Goal: Transaction & Acquisition: Book appointment/travel/reservation

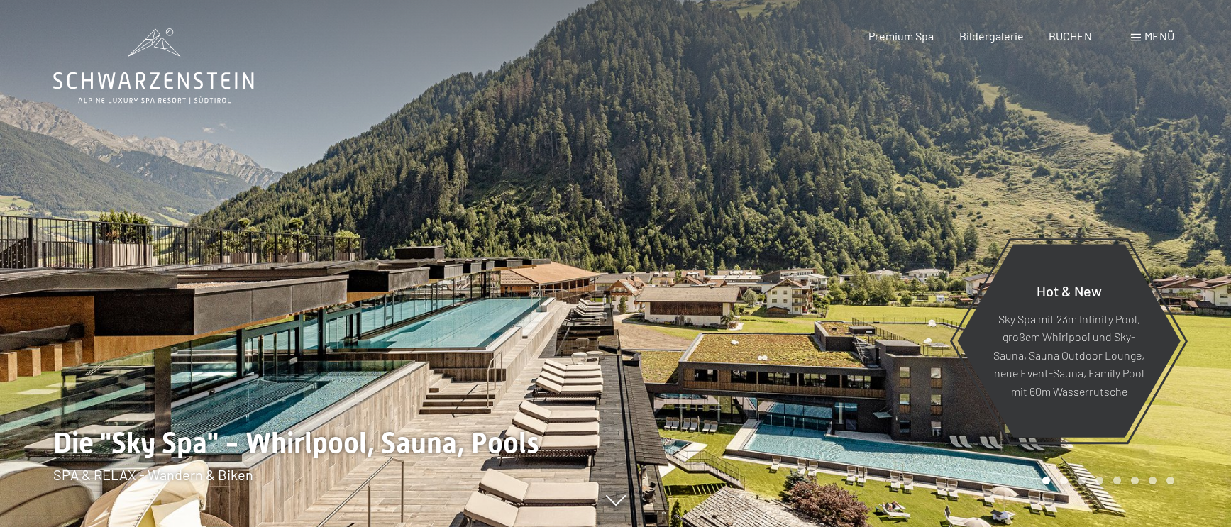
click at [1142, 36] on div "Menü" at bounding box center [1152, 36] width 43 height 16
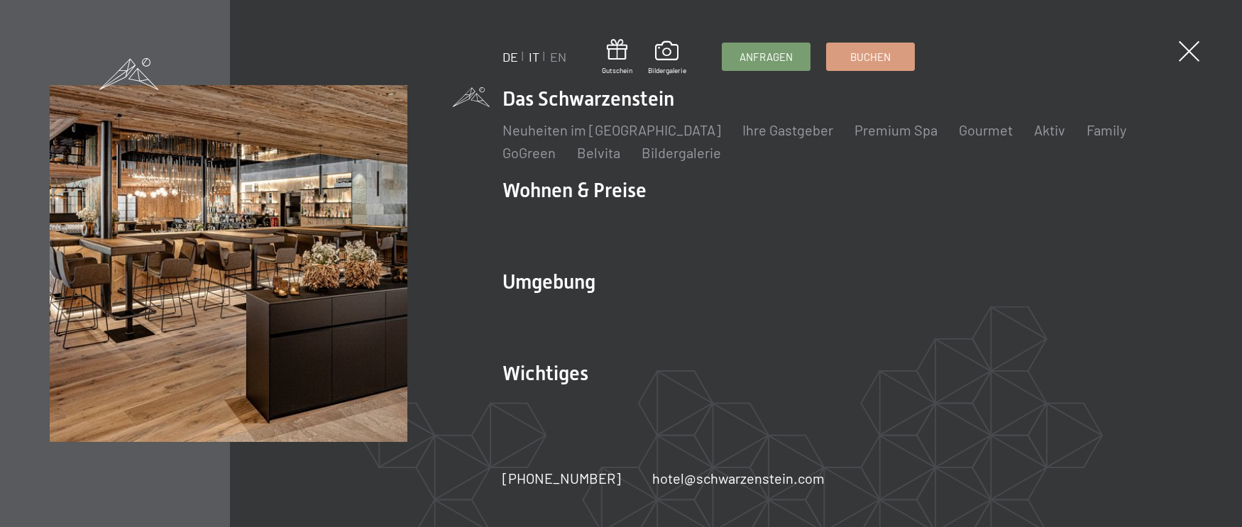
click at [531, 59] on link "IT" at bounding box center [534, 57] width 11 height 16
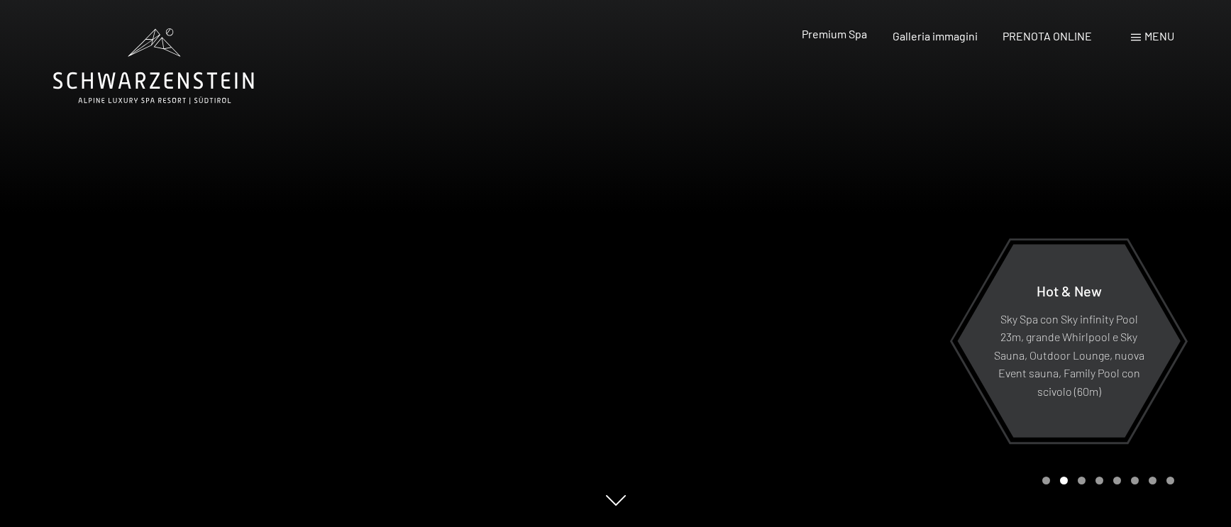
click at [845, 35] on span "Premium Spa" at bounding box center [834, 33] width 65 height 13
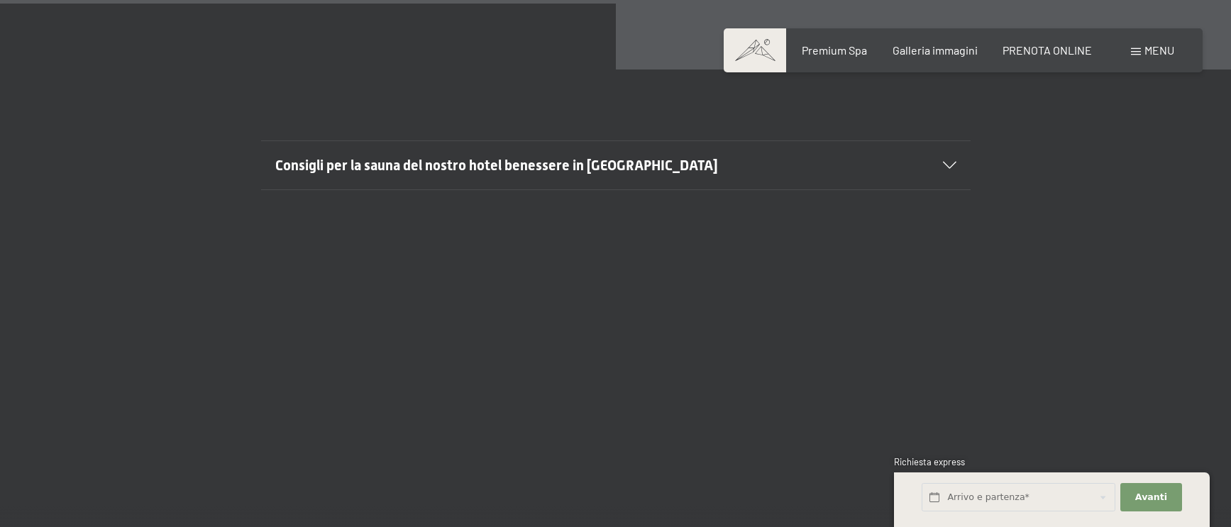
scroll to position [5040, 0]
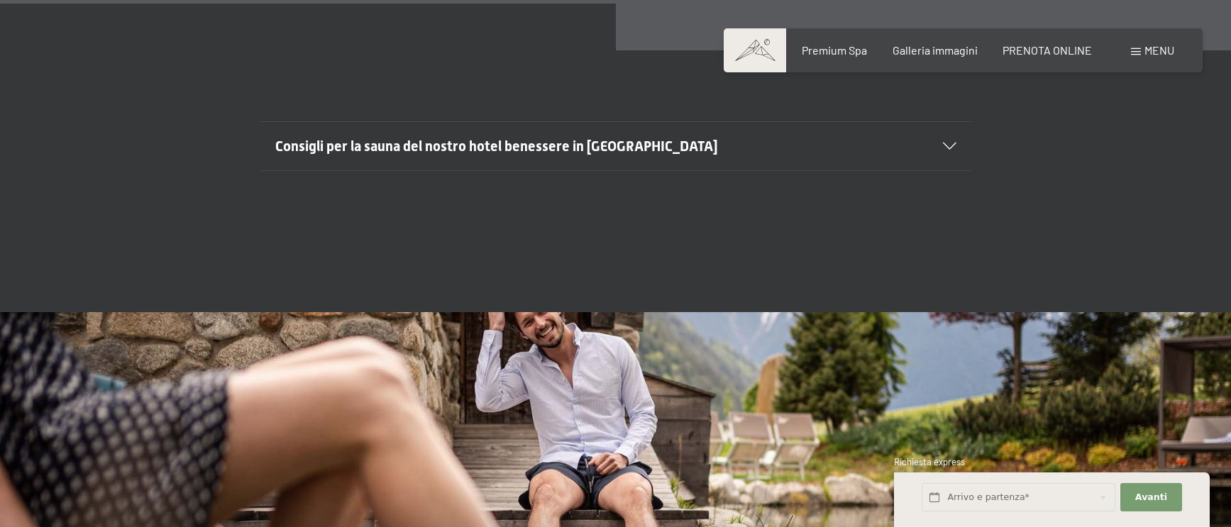
click at [611, 155] on span "Consigli per la sauna del nostro hotel benessere in Trentino Alto Adige" at bounding box center [496, 146] width 443 height 17
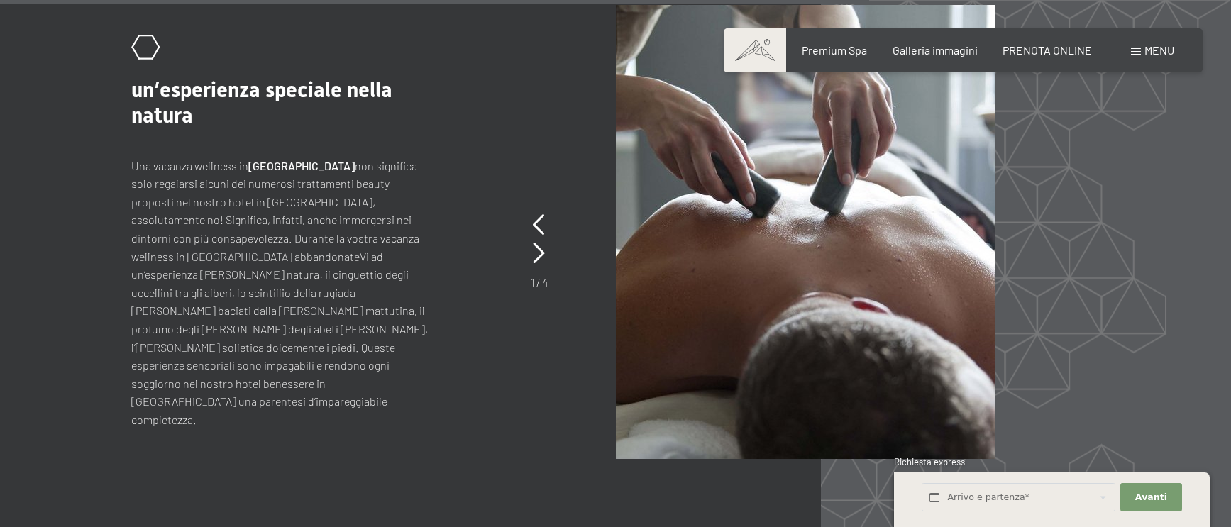
scroll to position [6246, 0]
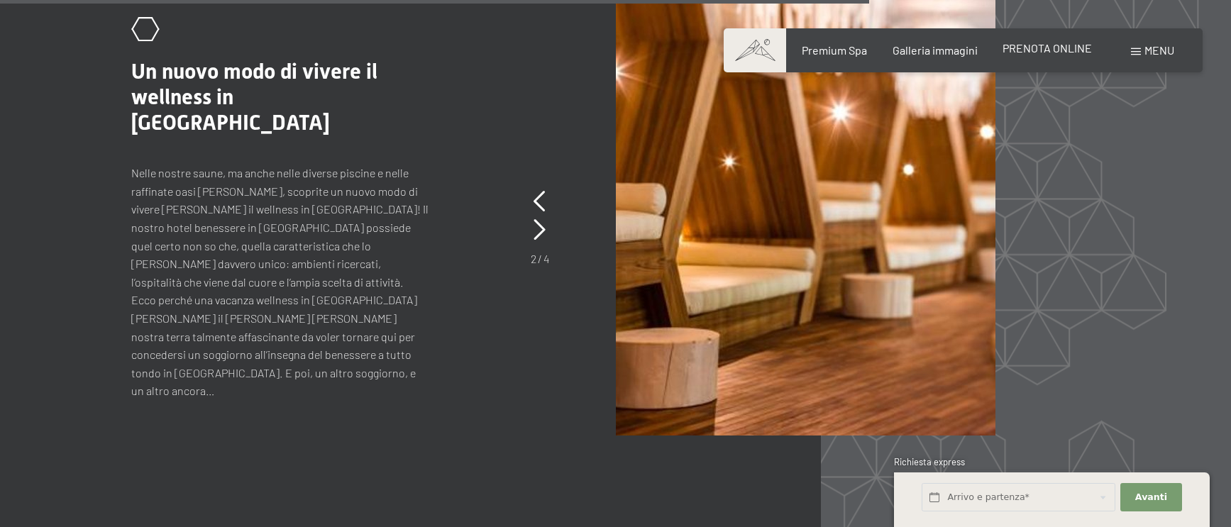
click at [1026, 48] on span "PRENOTA ONLINE" at bounding box center [1047, 47] width 89 height 13
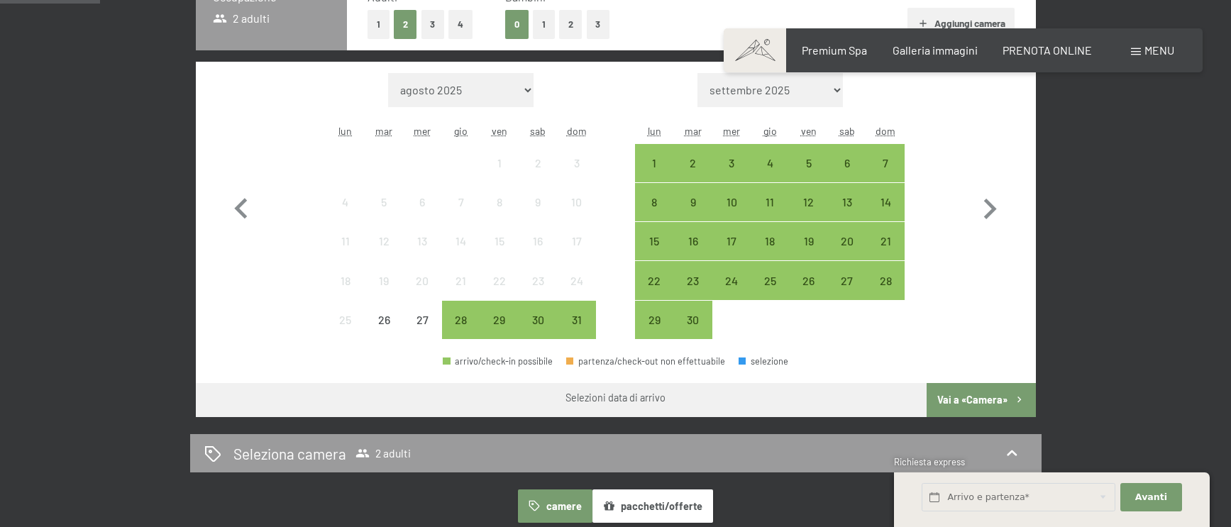
scroll to position [426, 0]
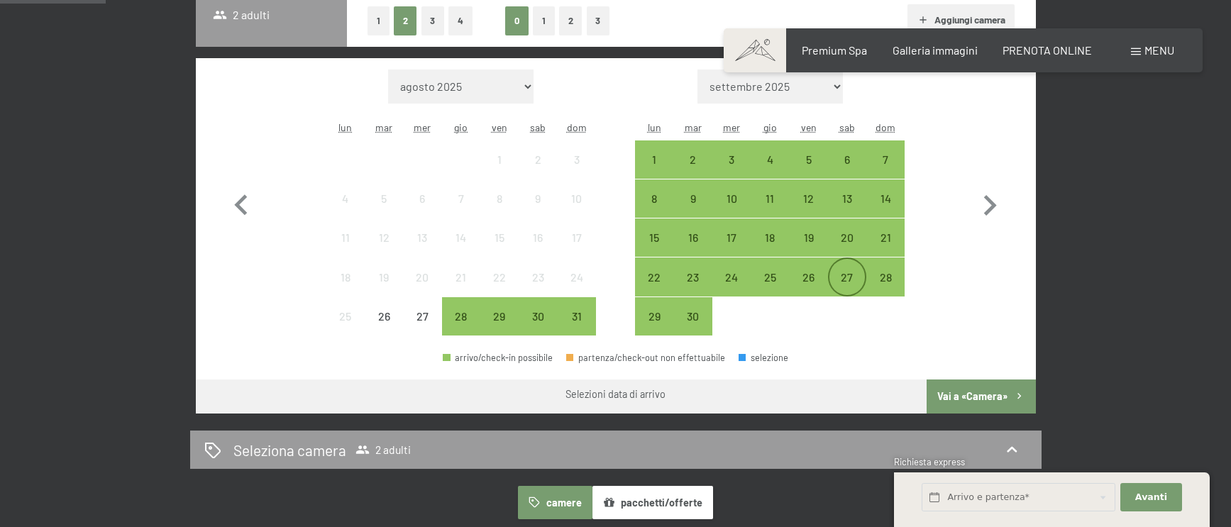
click at [848, 276] on div "27" at bounding box center [847, 289] width 35 height 35
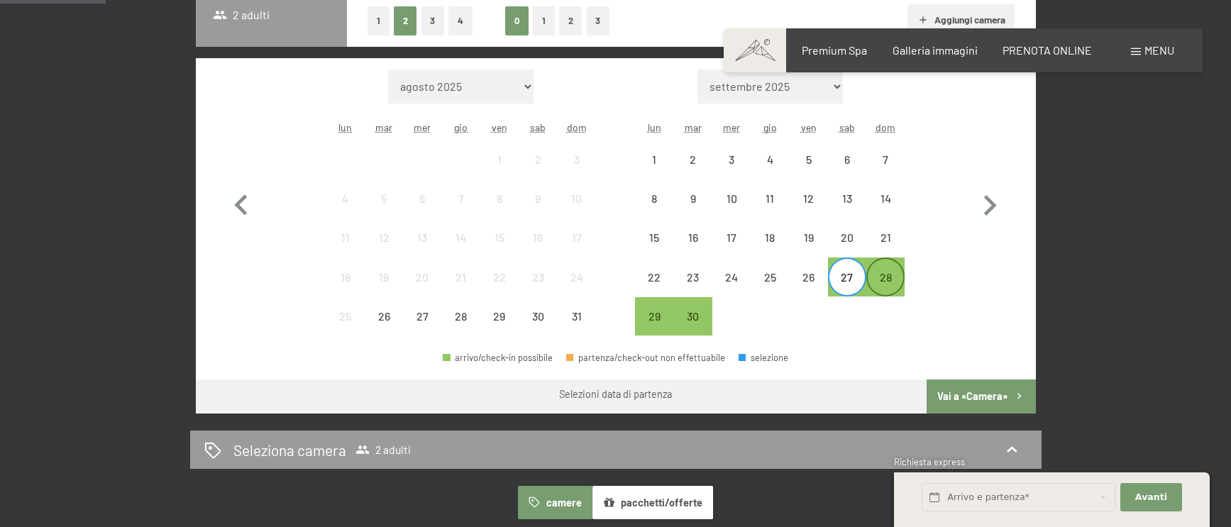
click at [878, 276] on div "28" at bounding box center [885, 289] width 35 height 35
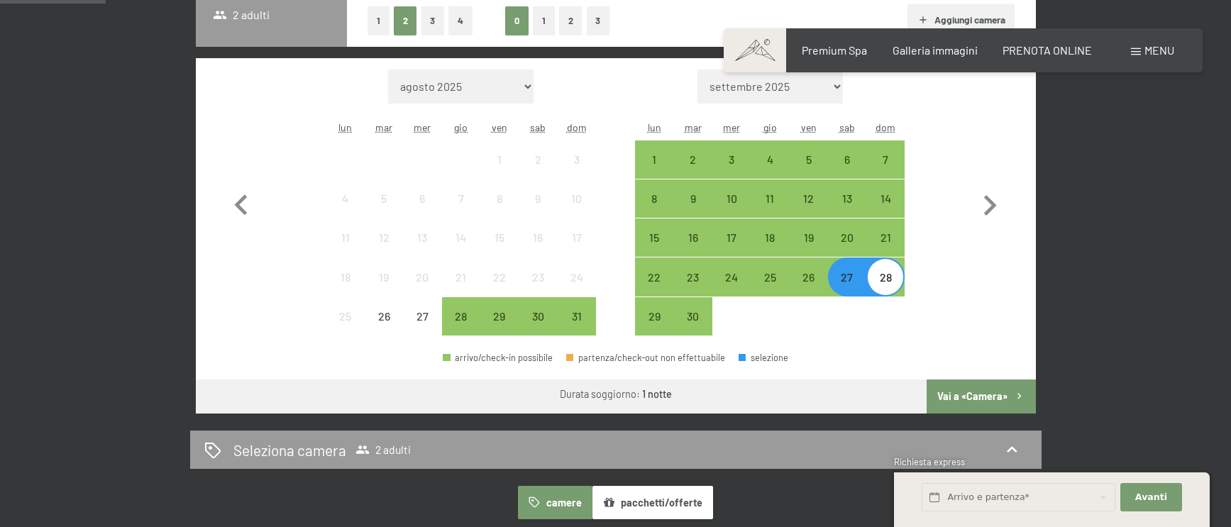
click at [955, 398] on button "Vai a «Camera»" at bounding box center [981, 397] width 109 height 34
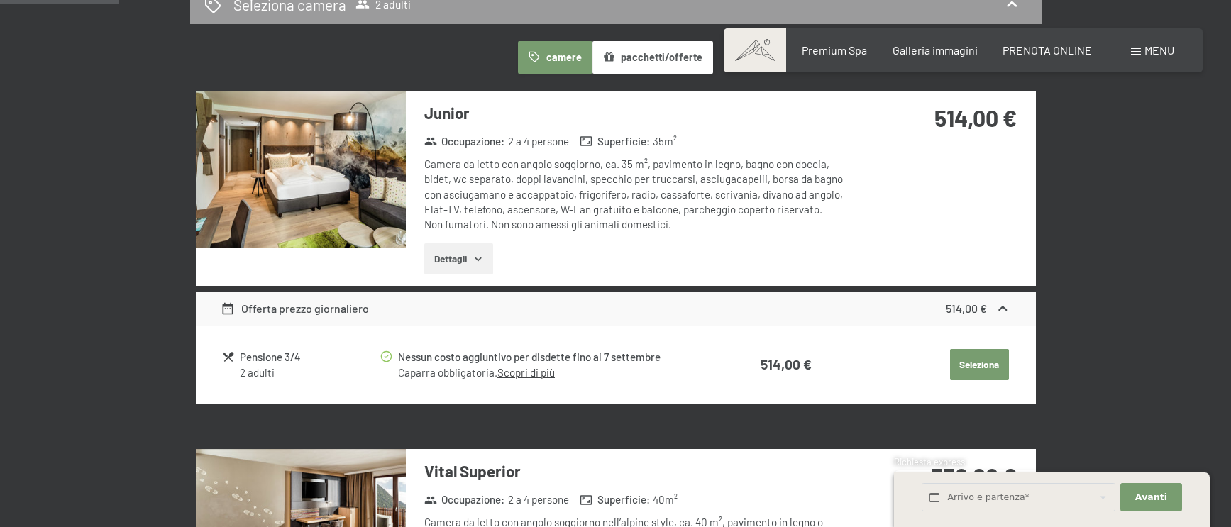
scroll to position [0, 0]
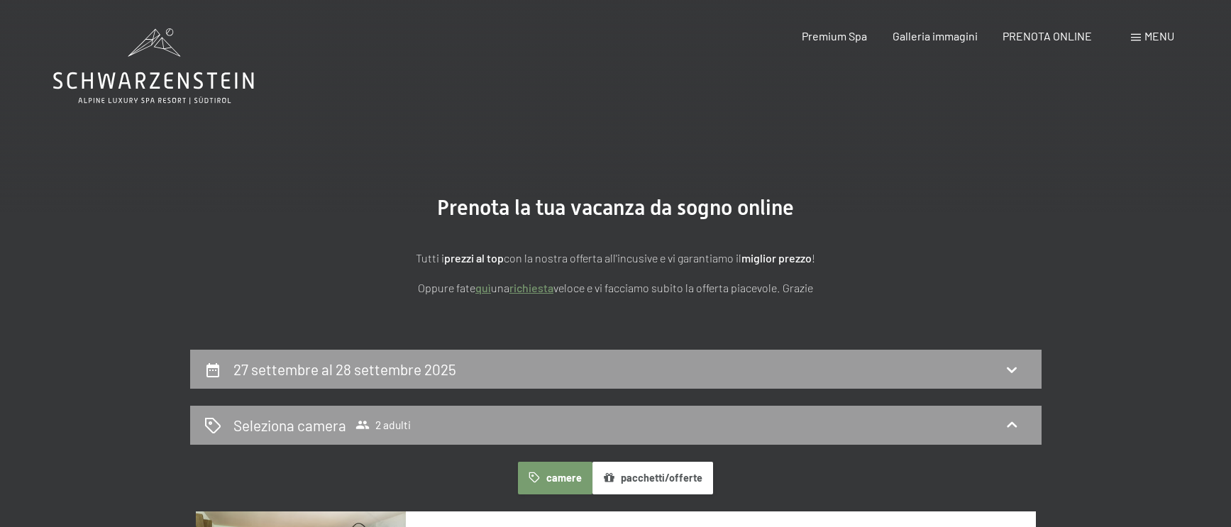
click at [155, 87] on icon at bounding box center [153, 66] width 201 height 76
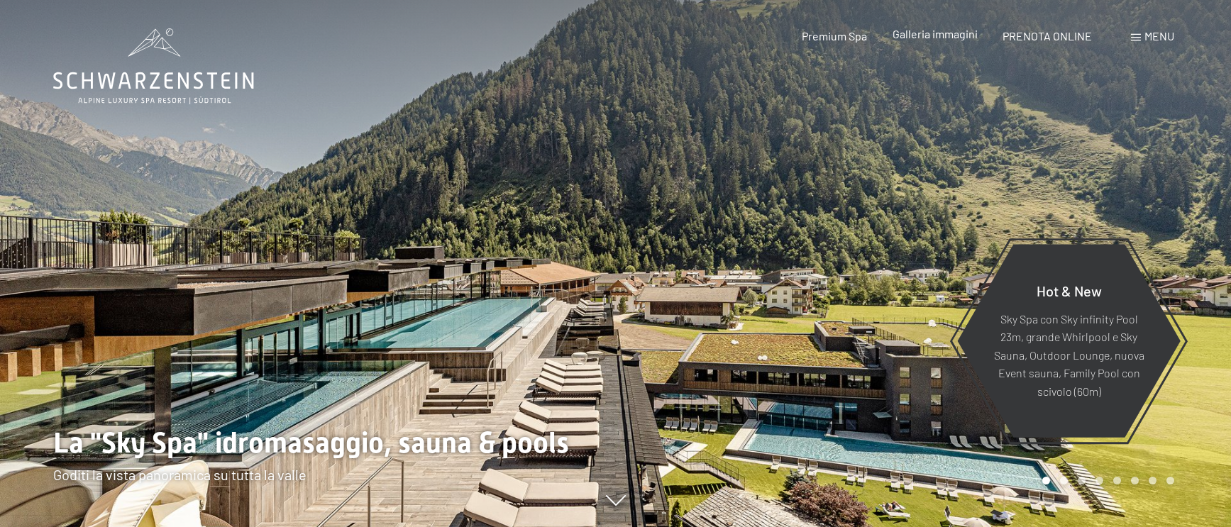
click at [910, 34] on span "Galleria immagini" at bounding box center [935, 33] width 85 height 13
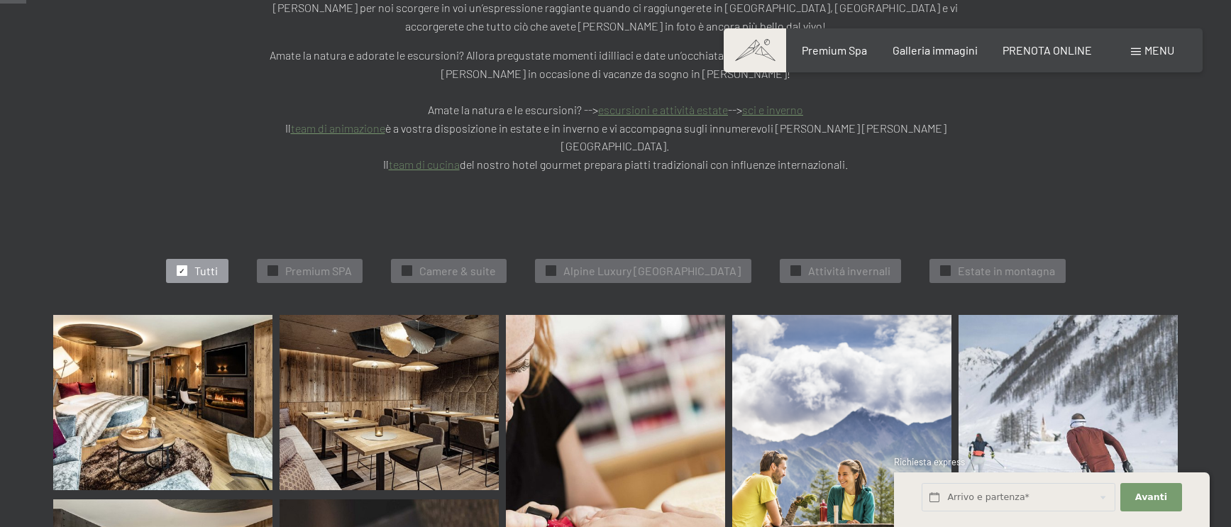
scroll to position [426, 0]
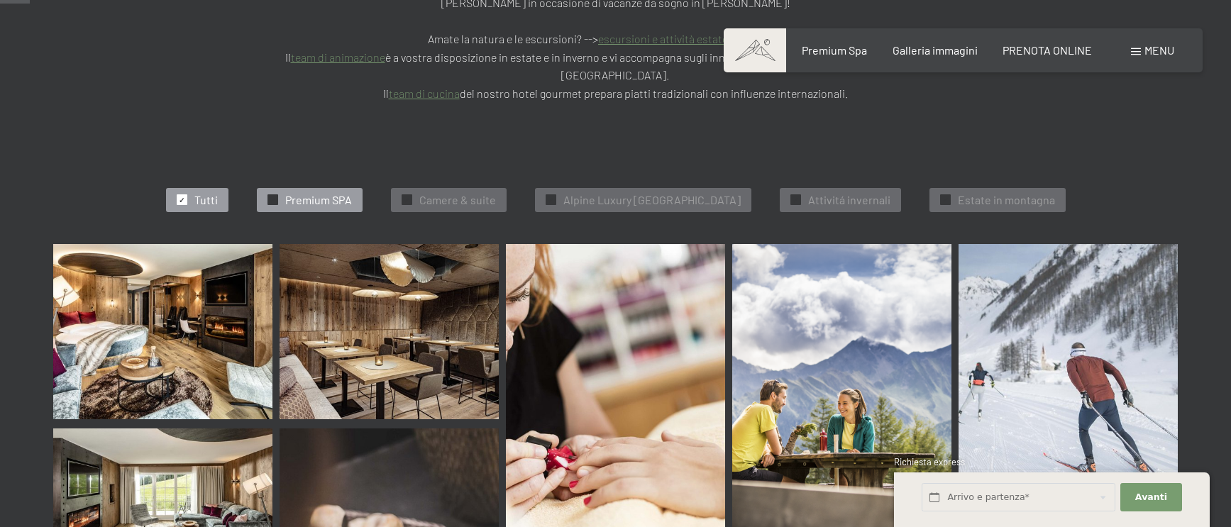
click at [310, 192] on span "Premium SPA" at bounding box center [318, 200] width 67 height 16
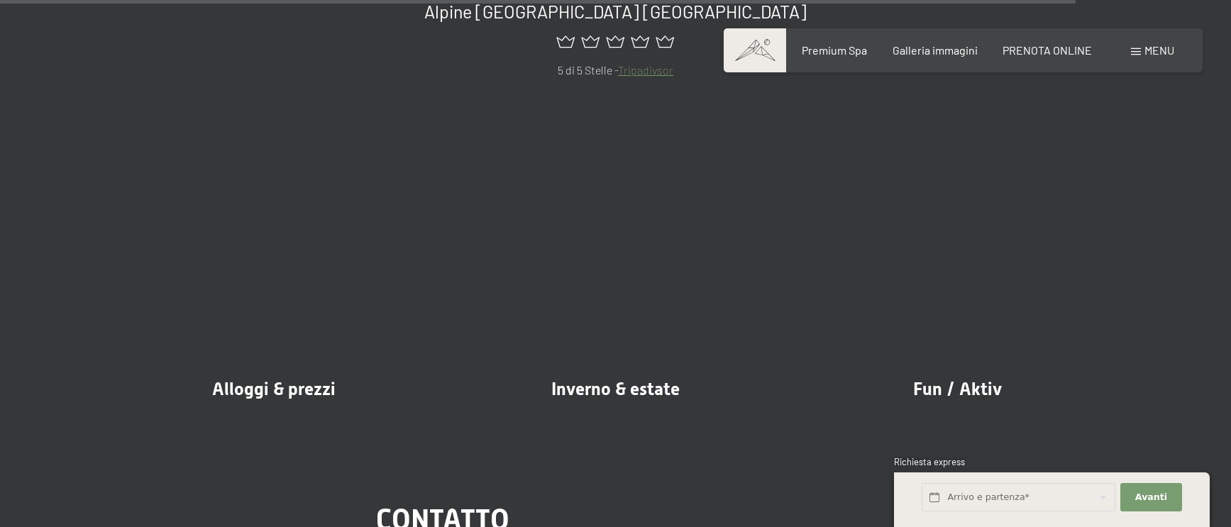
scroll to position [2701, 0]
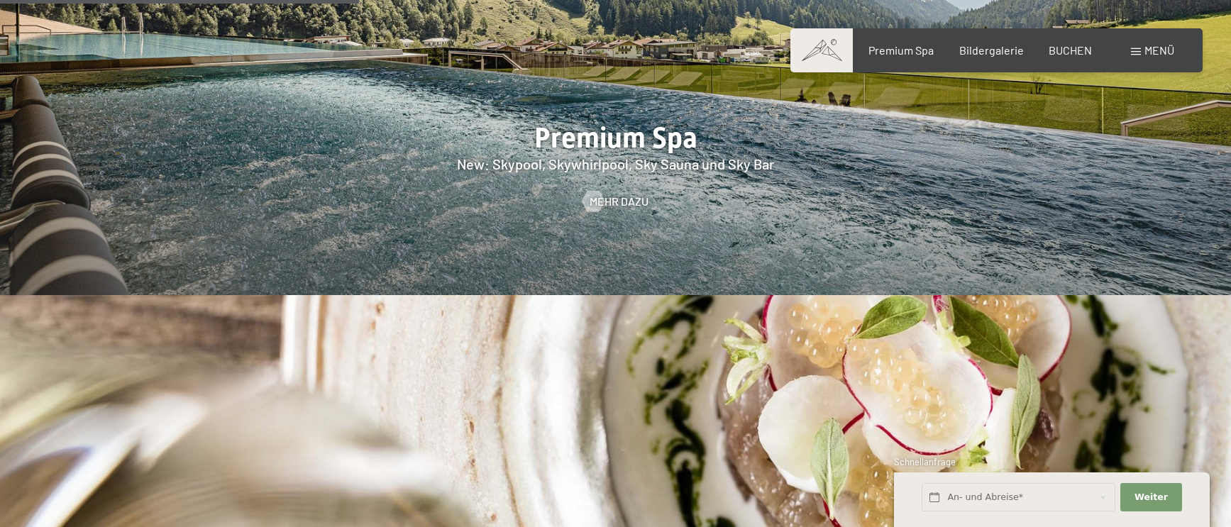
scroll to position [2007, 0]
